Goal: Task Accomplishment & Management: Use online tool/utility

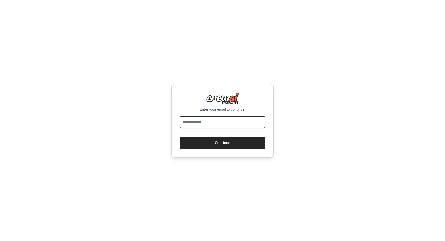
click at [218, 122] on input "email" at bounding box center [222, 122] width 85 height 12
click at [199, 121] on input "email" at bounding box center [222, 122] width 85 height 12
click at [215, 115] on div "Enter your email to continue. Continue" at bounding box center [222, 121] width 103 height 74
click at [212, 119] on input "email" at bounding box center [222, 122] width 85 height 12
type input "**********"
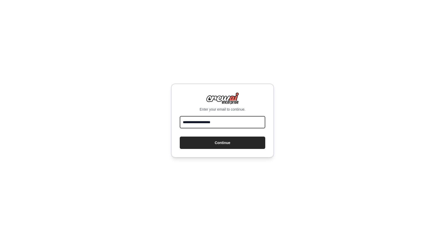
click at [180, 137] on button "Continue" at bounding box center [222, 143] width 85 height 12
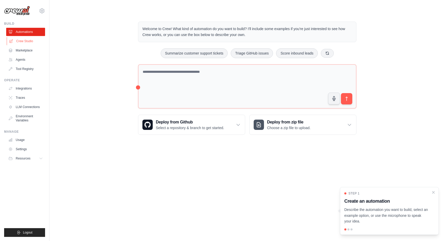
click at [28, 42] on link "Crew Studio" at bounding box center [26, 41] width 39 height 8
click at [26, 51] on link "Marketplace" at bounding box center [26, 50] width 39 height 8
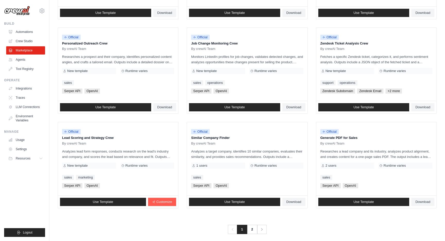
scroll to position [236, 0]
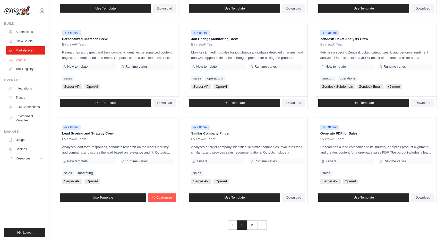
click at [24, 59] on link "Agents" at bounding box center [26, 60] width 39 height 8
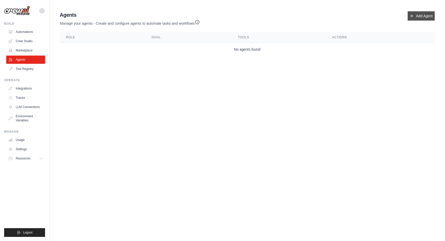
click at [413, 19] on link "Add Agent" at bounding box center [420, 15] width 27 height 9
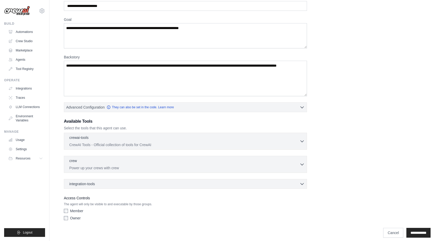
scroll to position [35, 0]
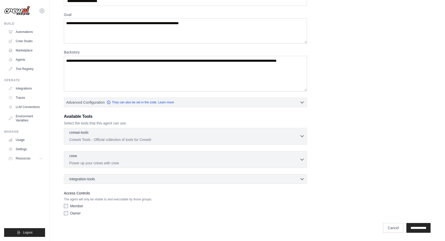
click at [127, 133] on div "crewai-tools 0 selected" at bounding box center [184, 133] width 230 height 6
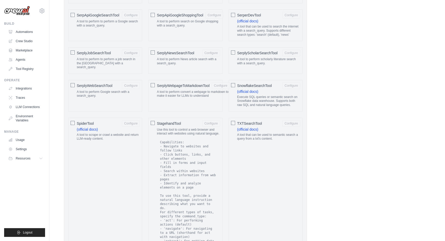
scroll to position [686, 0]
